Goal: Entertainment & Leisure: Consume media (video, audio)

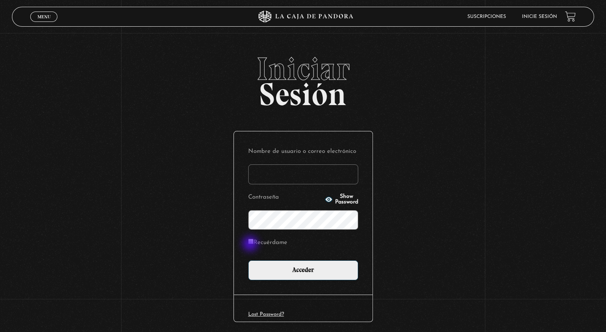
type input "eriparki@yahoo.com.mx"
click at [254, 242] on input "Recuérdame" at bounding box center [250, 241] width 5 height 5
checkbox input "true"
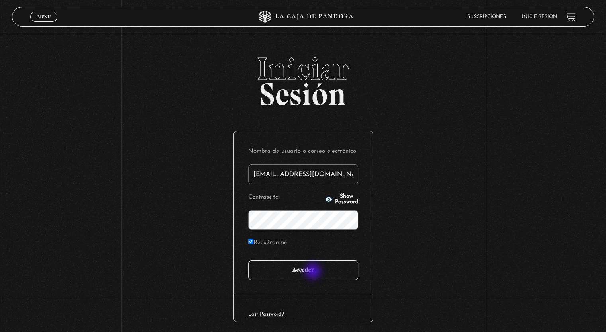
click at [314, 272] on input "Acceder" at bounding box center [303, 271] width 110 height 20
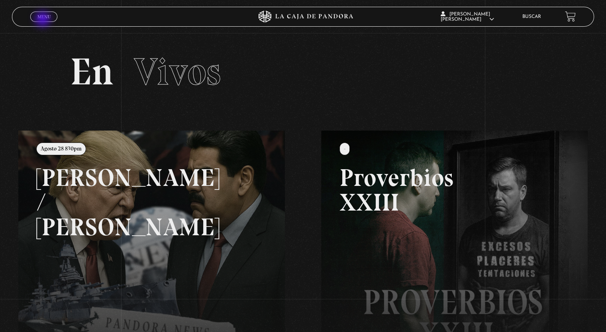
click at [43, 19] on span "Menu" at bounding box center [43, 16] width 13 height 5
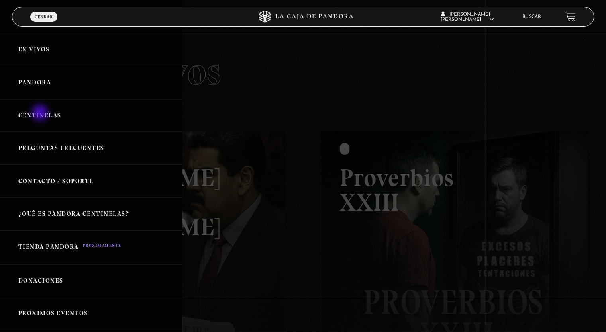
click at [41, 114] on link "Centinelas" at bounding box center [91, 115] width 182 height 33
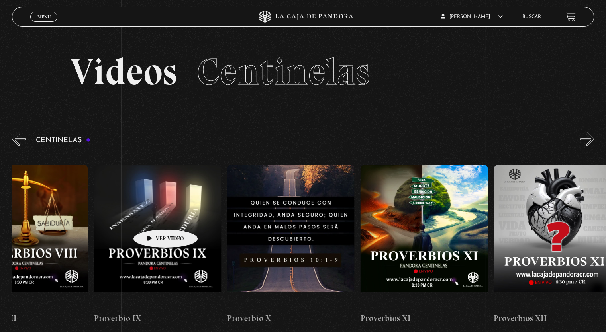
drag, startPoint x: 430, startPoint y: 217, endPoint x: 153, endPoint y: 218, distance: 277.0
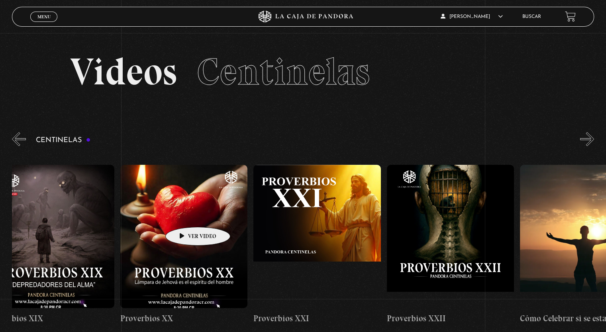
drag, startPoint x: 450, startPoint y: 224, endPoint x: 184, endPoint y: 215, distance: 266.0
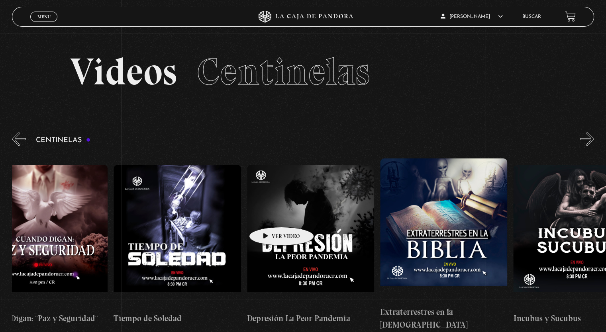
scroll to position [0, 3819]
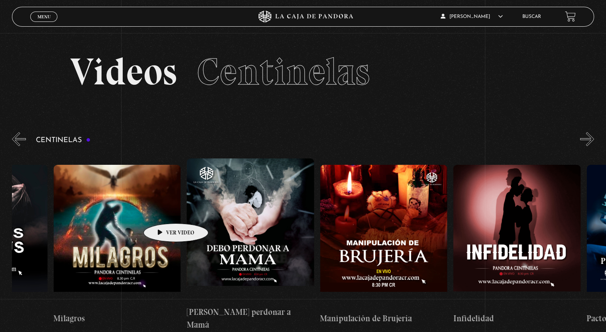
drag, startPoint x: 457, startPoint y: 210, endPoint x: 159, endPoint y: 212, distance: 297.4
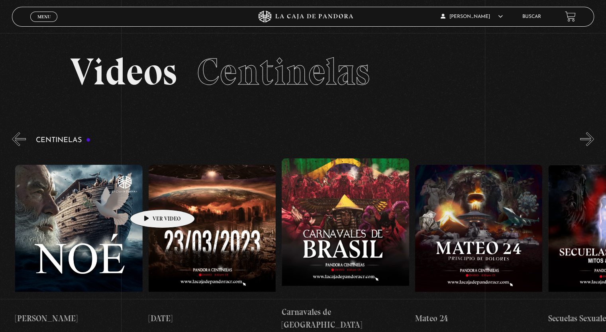
scroll to position [0, 5464]
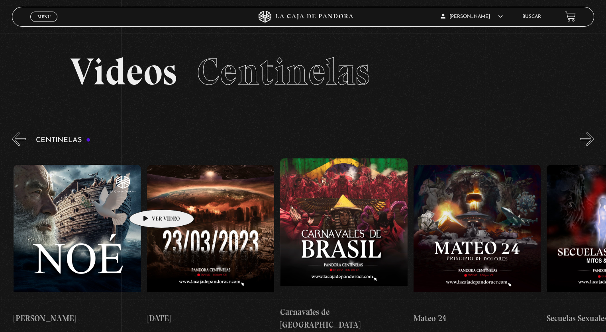
drag, startPoint x: 355, startPoint y: 210, endPoint x: 149, endPoint y: 198, distance: 206.5
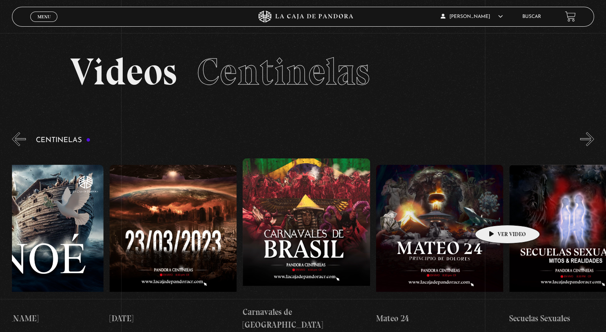
scroll to position [0, 5485]
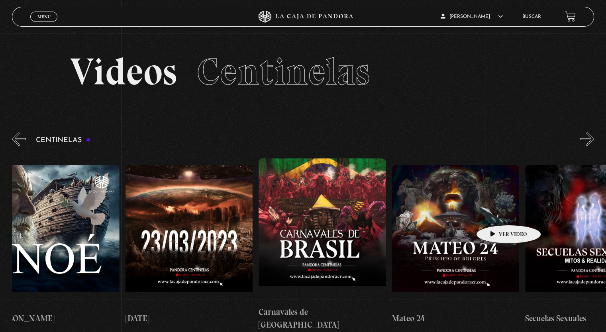
drag, startPoint x: 499, startPoint y: 230, endPoint x: 496, endPoint y: 213, distance: 16.9
click at [496, 213] on figure at bounding box center [455, 236] width 127 height 143
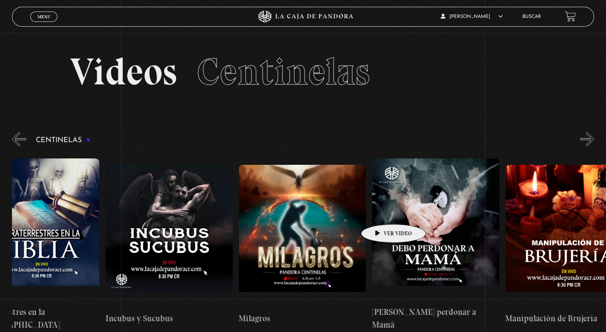
scroll to position [0, 4169]
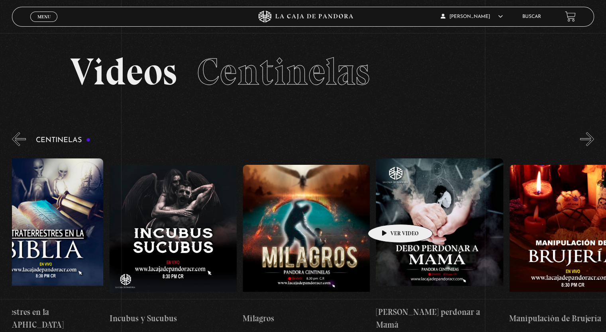
drag, startPoint x: 123, startPoint y: 212, endPoint x: 388, endPoint y: 212, distance: 265.1
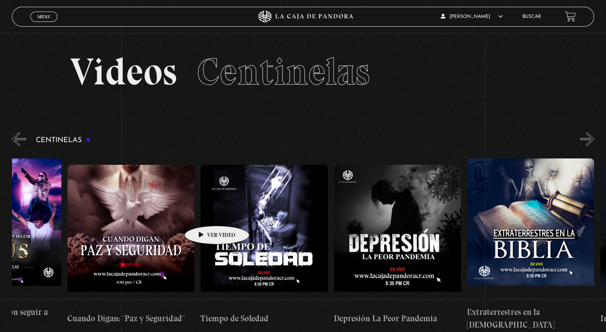
scroll to position [0, 3664]
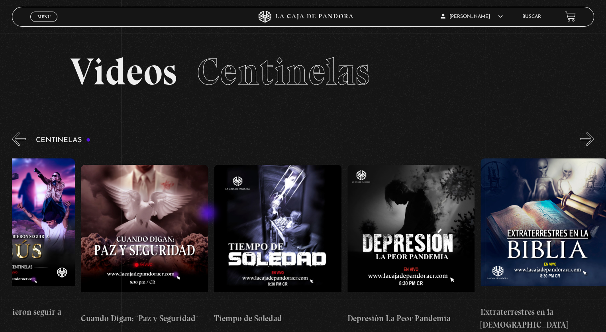
drag, startPoint x: 107, startPoint y: 216, endPoint x: 209, endPoint y: 214, distance: 101.7
click at [411, 229] on figure at bounding box center [411, 236] width 127 height 143
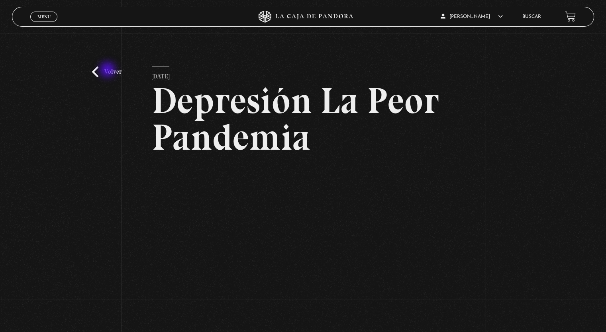
click at [108, 71] on link "Volver" at bounding box center [106, 72] width 29 height 11
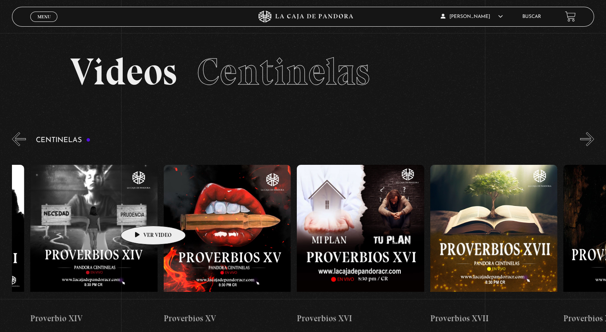
drag, startPoint x: 539, startPoint y: 233, endPoint x: 126, endPoint y: 216, distance: 413.3
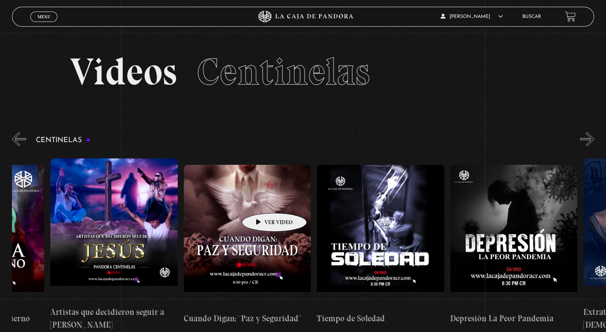
scroll to position [0, 3573]
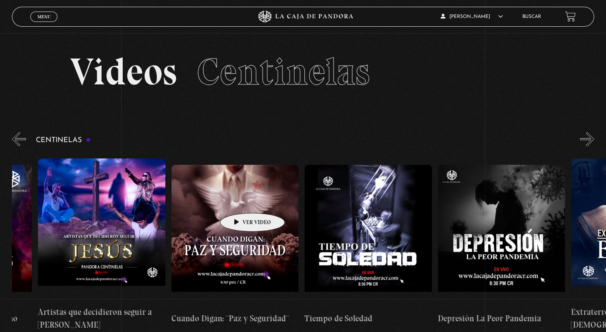
drag, startPoint x: 520, startPoint y: 202, endPoint x: 240, endPoint y: 201, distance: 279.8
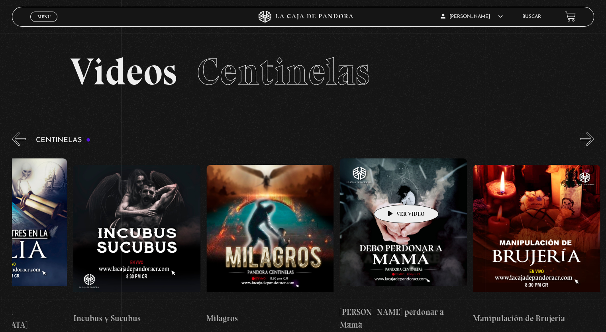
scroll to position [0, 4217]
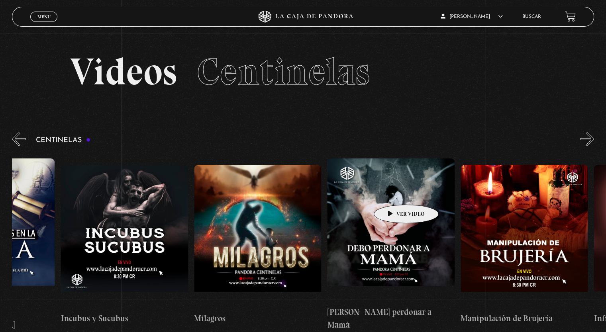
drag, startPoint x: 520, startPoint y: 189, endPoint x: 394, endPoint y: 193, distance: 126.0
click at [269, 212] on figure at bounding box center [257, 236] width 127 height 143
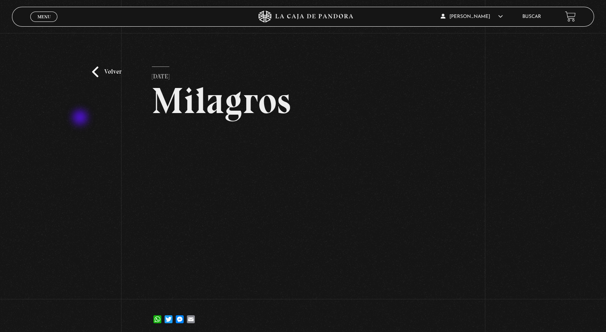
click at [81, 118] on div "Volver [DATE] [GEOGRAPHIC_DATA] WhatsApp Twitter Messenger Email" at bounding box center [303, 185] width 606 height 305
